Goal: Information Seeking & Learning: Understand process/instructions

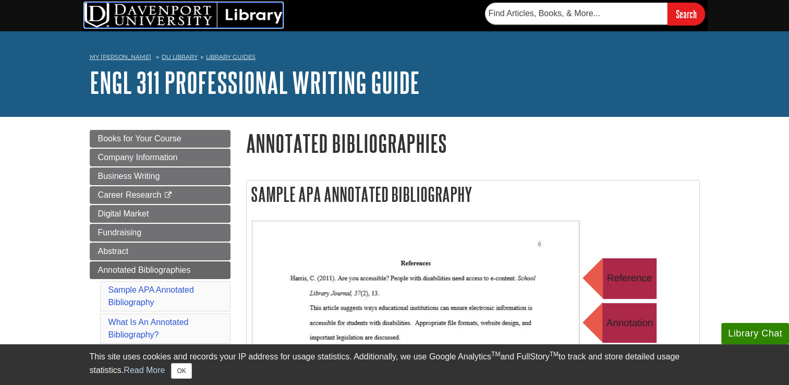
click at [189, 10] on img at bounding box center [183, 15] width 198 height 25
click at [228, 16] on img at bounding box center [183, 15] width 198 height 25
click at [169, 13] on img at bounding box center [183, 15] width 198 height 25
